Goal: Task Accomplishment & Management: Manage account settings

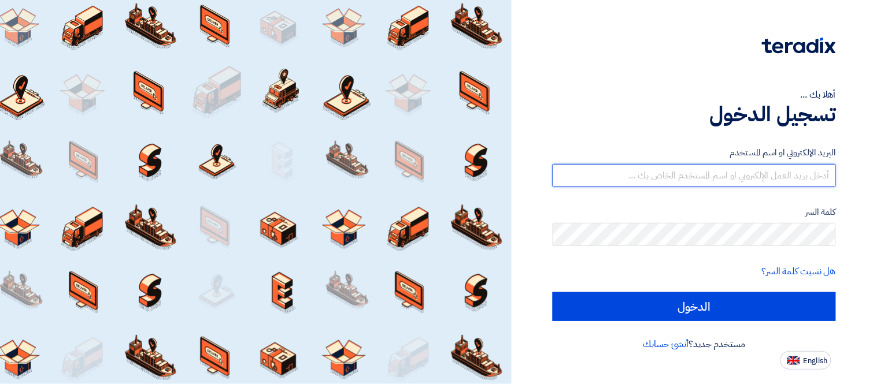
click at [690, 172] on input "text" at bounding box center [694, 175] width 283 height 23
type input "[PERSON_NAME][EMAIL_ADDRESS][PERSON_NAME][DOMAIN_NAME]"
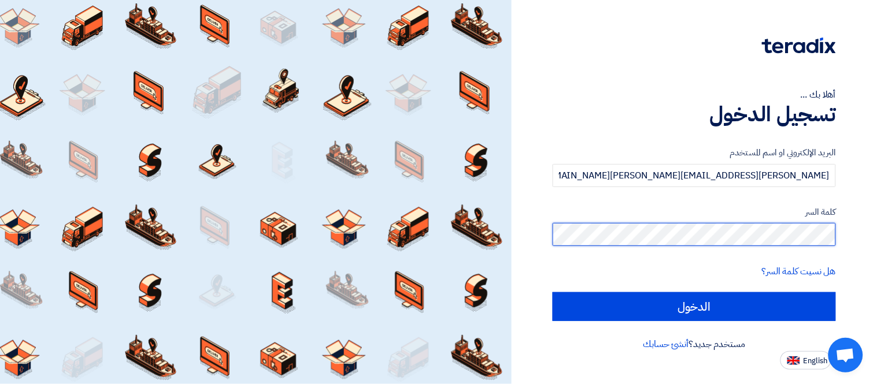
click at [553, 293] on input "الدخول" at bounding box center [694, 307] width 283 height 29
type input "Sign in"
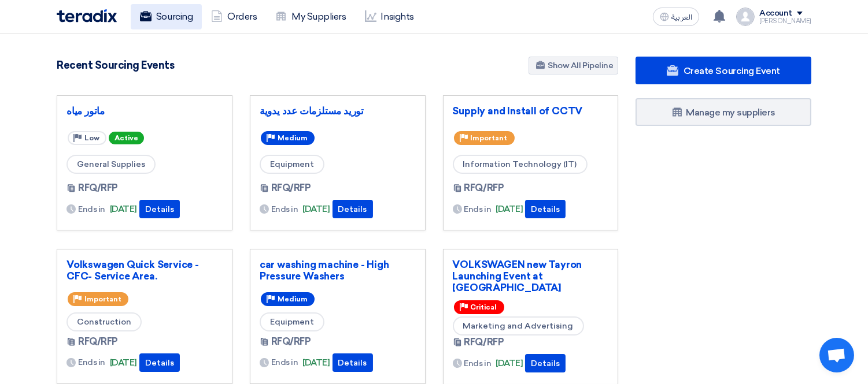
click at [175, 13] on link "Sourcing" at bounding box center [166, 16] width 71 height 25
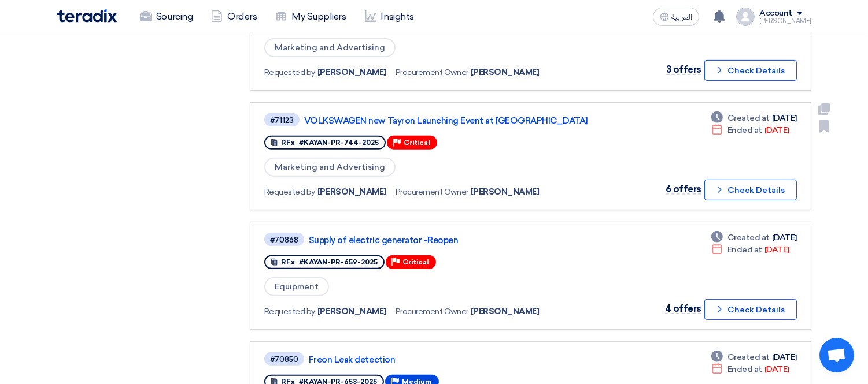
scroll to position [882, 0]
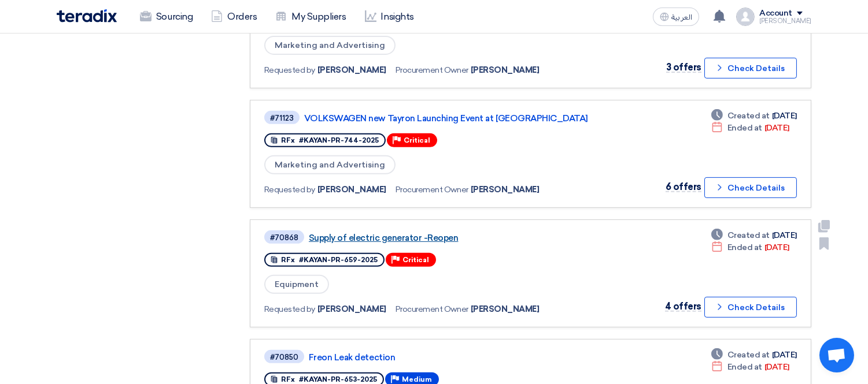
click at [428, 233] on link "Supply of electric generator -Reopen" at bounding box center [453, 238] width 289 height 10
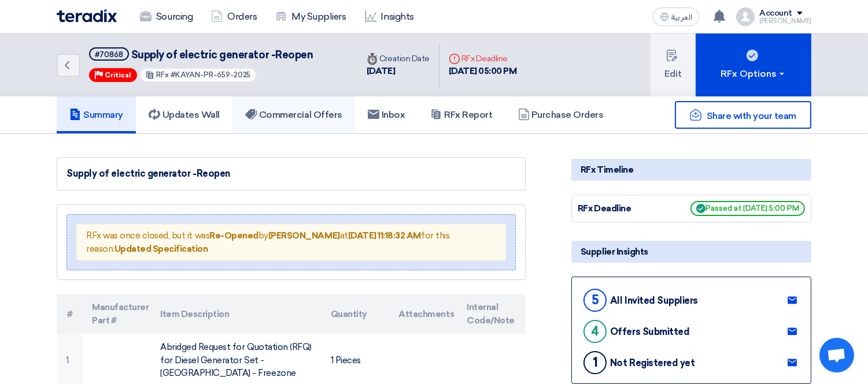
click at [308, 117] on h5 "Commercial Offers" at bounding box center [293, 115] width 97 height 12
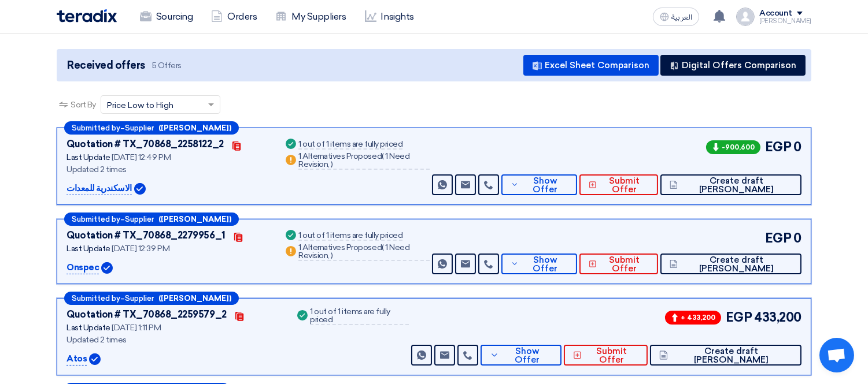
scroll to position [116, 0]
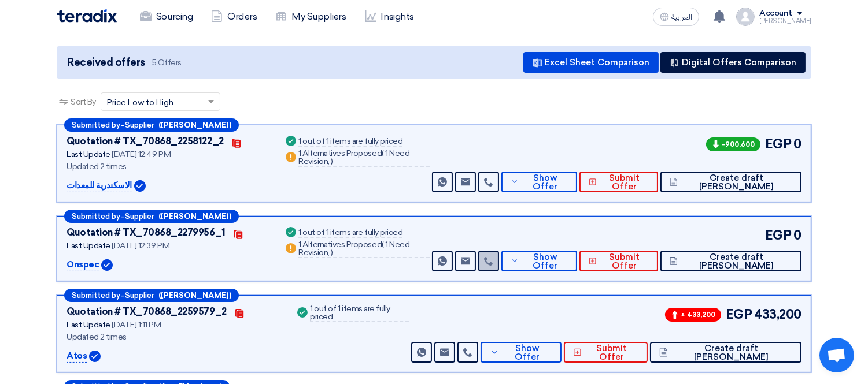
click at [493, 261] on use at bounding box center [488, 261] width 9 height 9
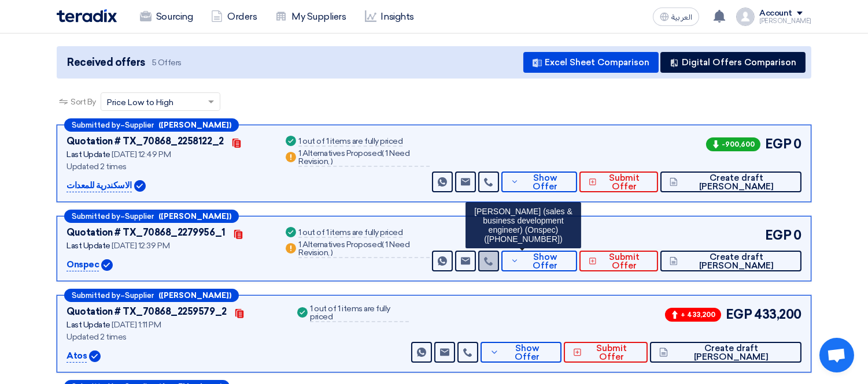
scroll to position [0, 0]
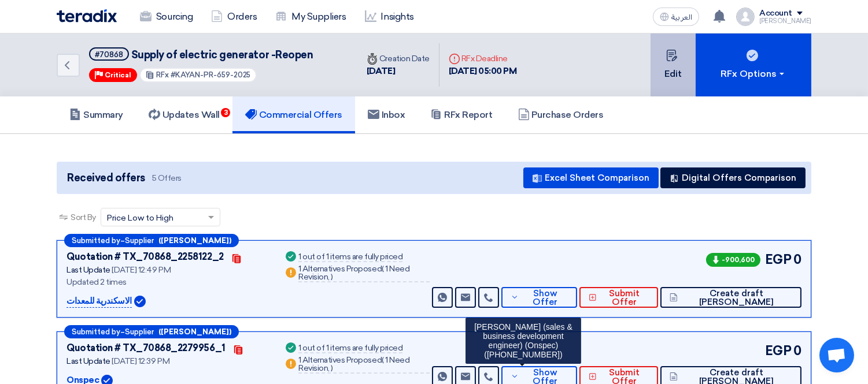
click at [671, 46] on button "Edit" at bounding box center [672, 65] width 45 height 63
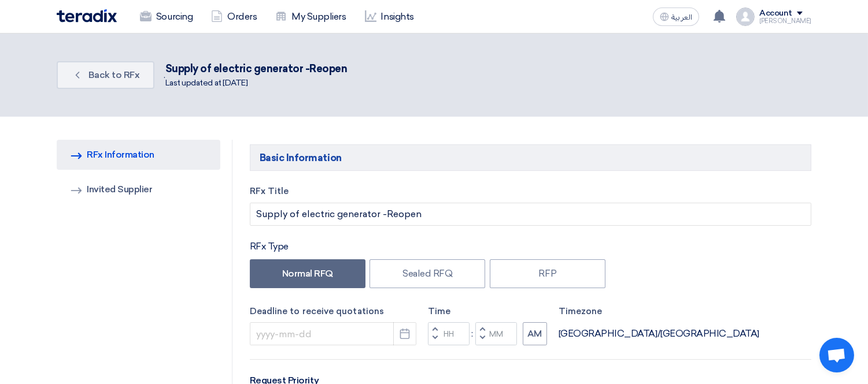
type input "[DATE]"
type input "05"
type input "00"
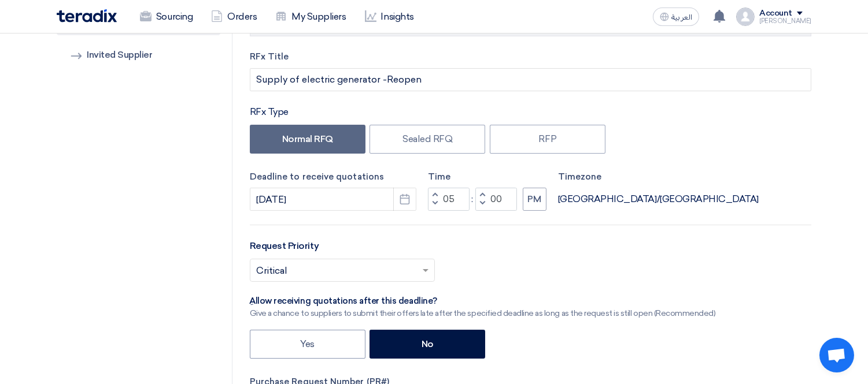
scroll to position [135, 0]
click at [432, 193] on span "button" at bounding box center [434, 194] width 4 height 7
type input "06"
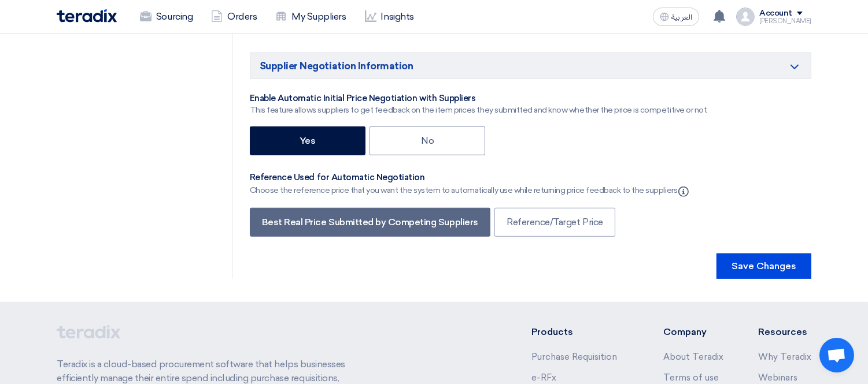
scroll to position [2142, 0]
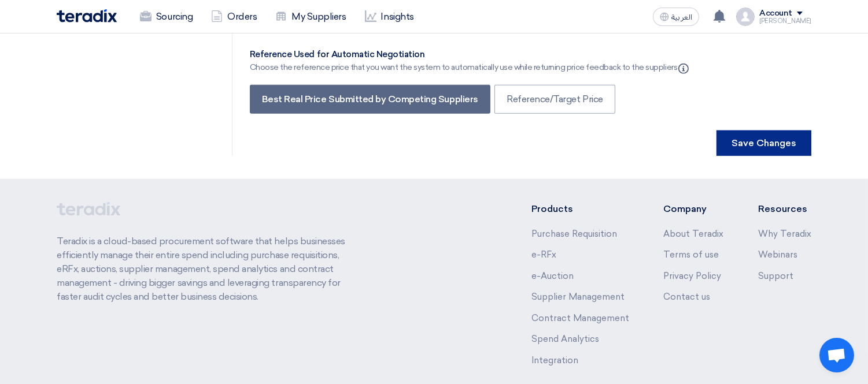
click at [758, 131] on button "Save Changes" at bounding box center [763, 143] width 95 height 25
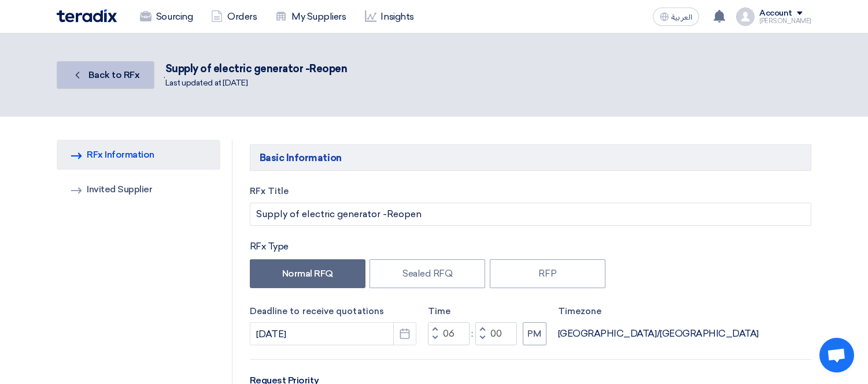
click at [106, 82] on link "Back Back to RFx" at bounding box center [106, 75] width 98 height 28
